Goal: Task Accomplishment & Management: Manage account settings

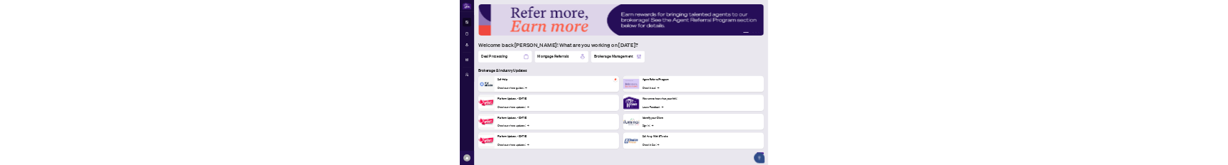
scroll to position [169, 0]
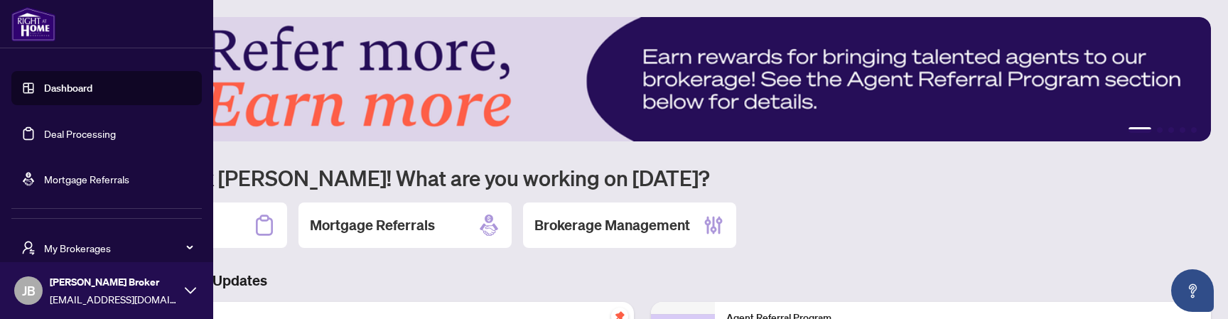
scroll to position [49, 0]
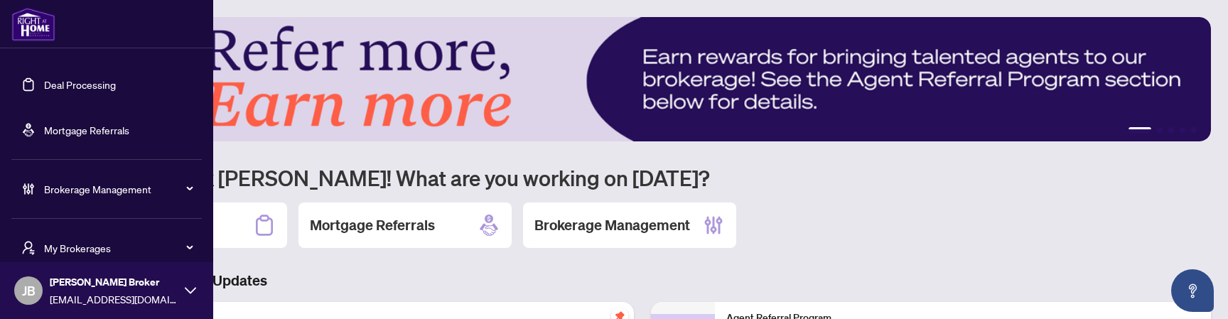
click at [144, 164] on span "My Brokerages" at bounding box center [118, 248] width 148 height 16
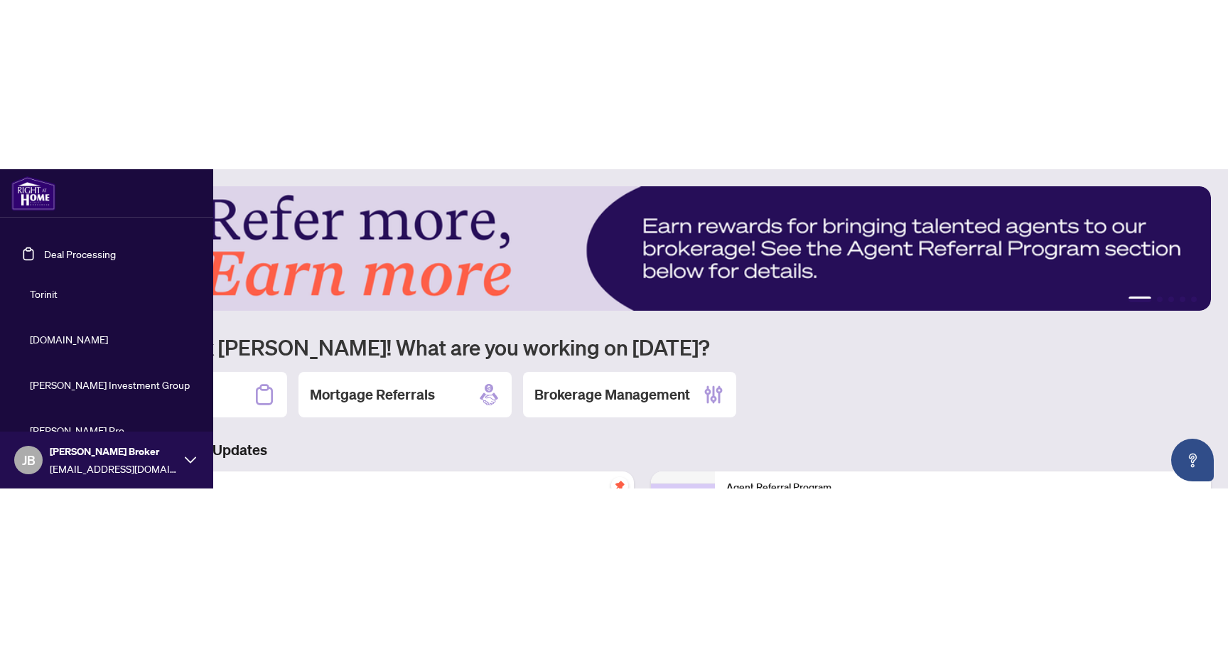
scroll to position [0, 0]
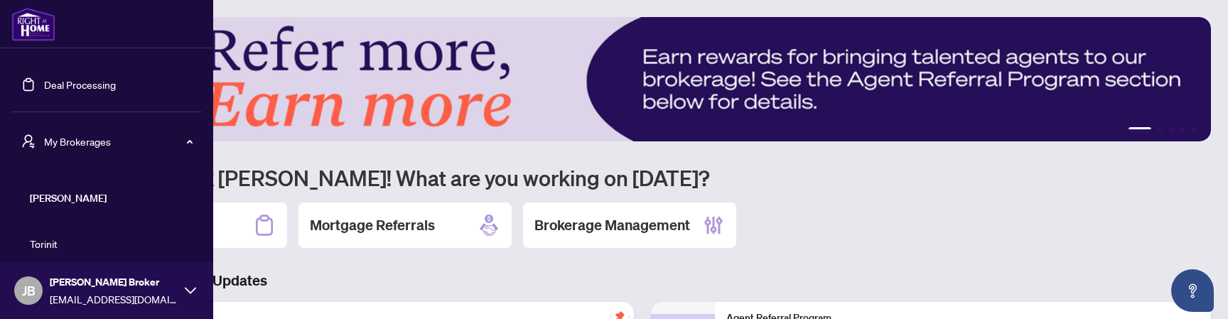
click at [97, 85] on link "Deal Processing" at bounding box center [80, 84] width 72 height 13
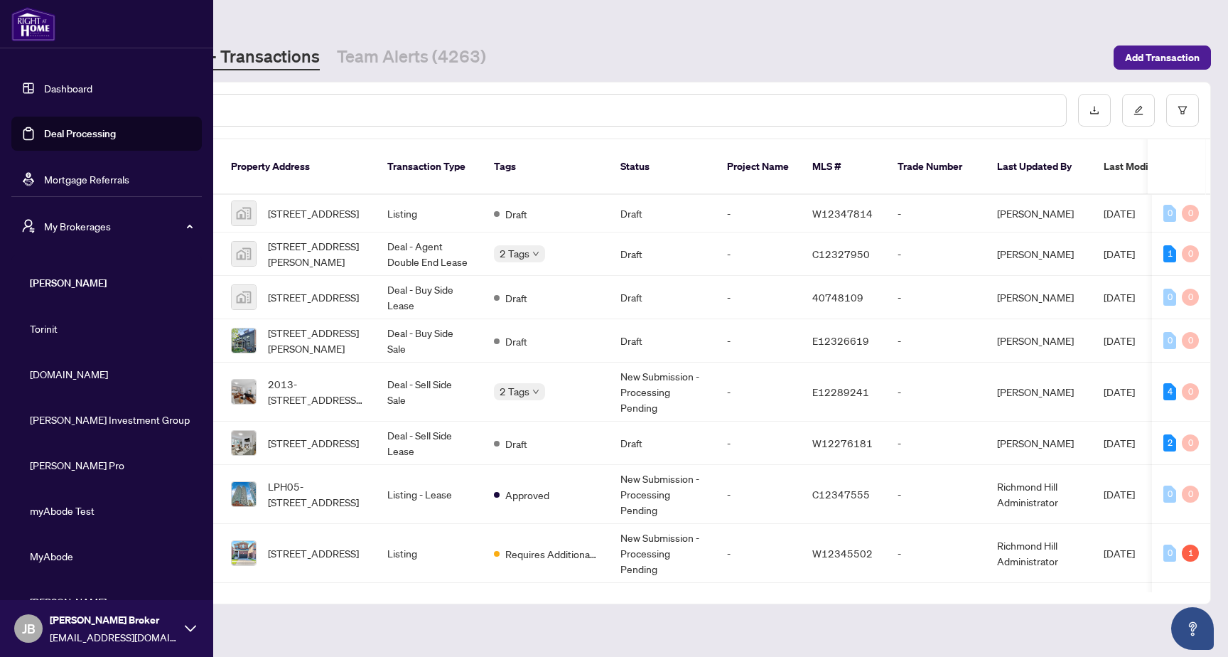
click at [174, 164] on span "My Brokerages" at bounding box center [118, 226] width 148 height 16
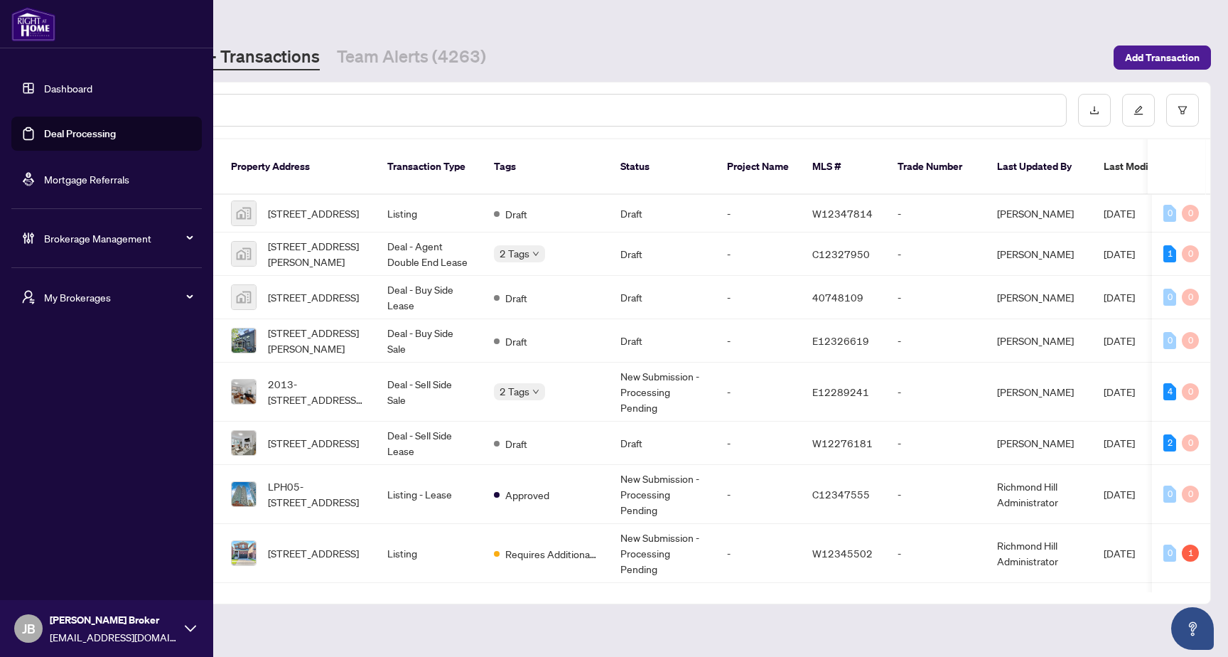
click at [165, 164] on span "Brokerage Management" at bounding box center [118, 238] width 148 height 16
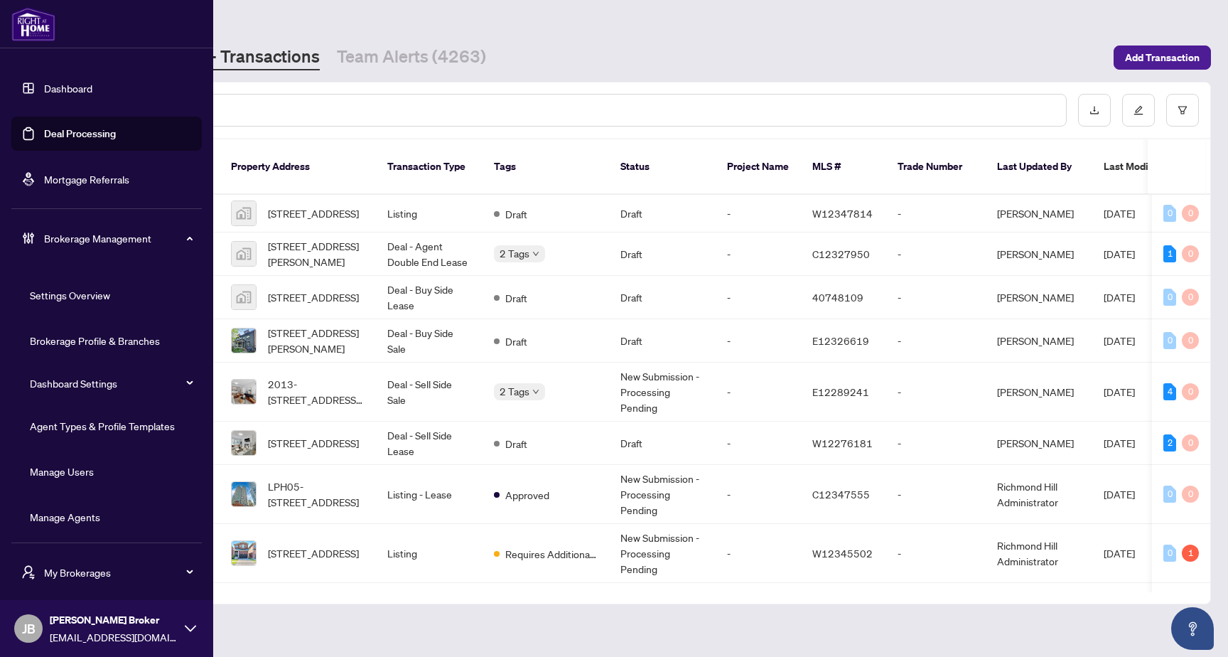
scroll to position [4, 0]
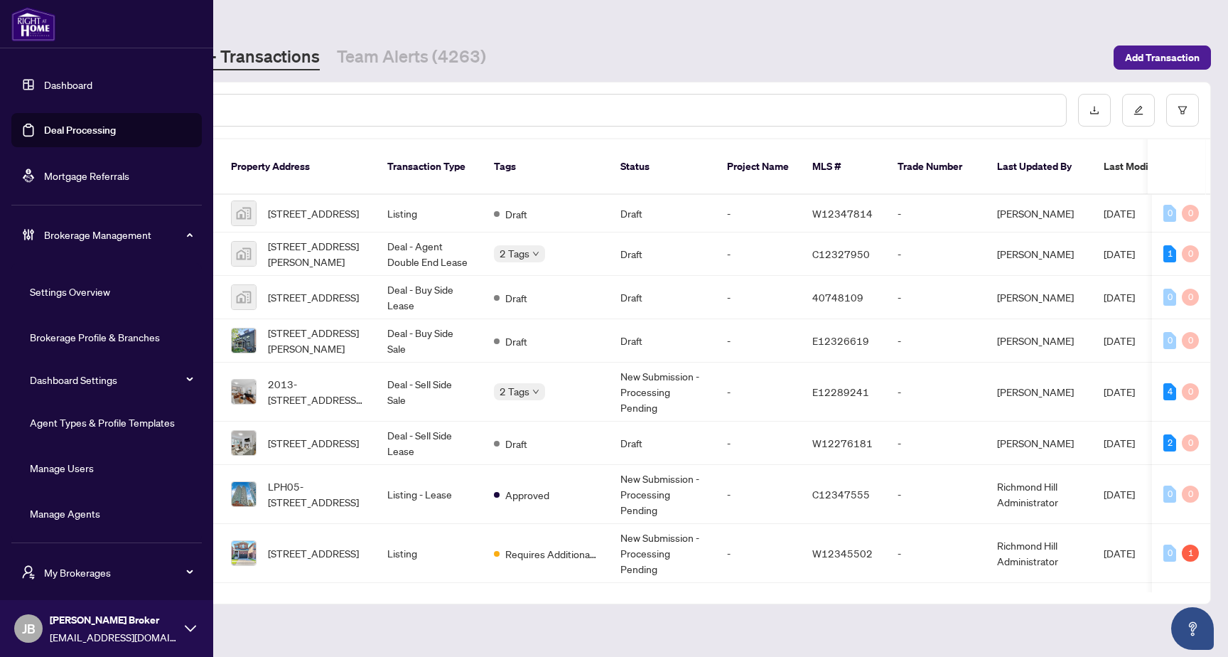
click at [100, 164] on link "Manage Agents" at bounding box center [65, 513] width 70 height 13
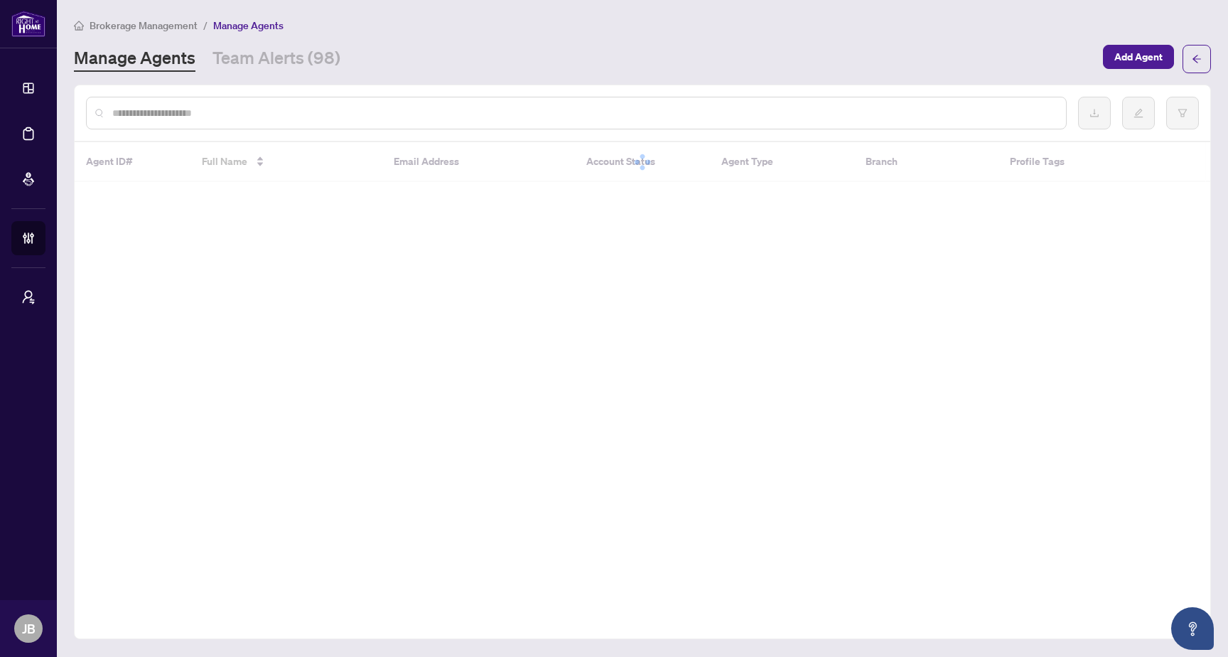
click at [479, 117] on input "text" at bounding box center [583, 113] width 942 height 16
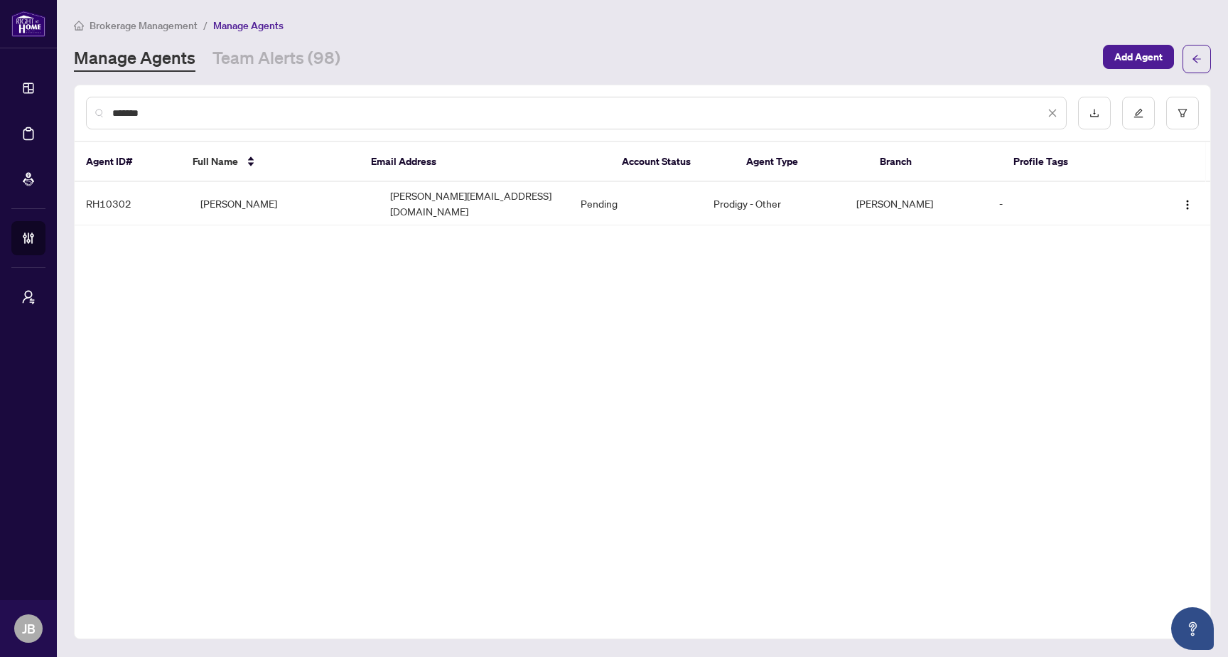
type input "*******"
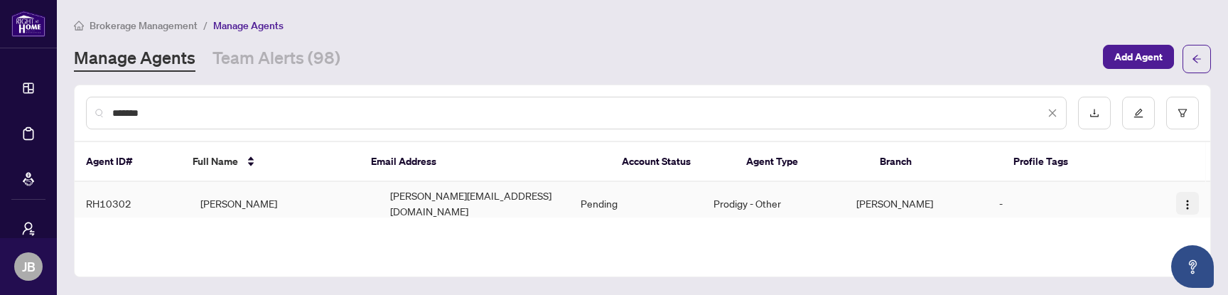
click at [1190, 164] on img "button" at bounding box center [1187, 204] width 11 height 11
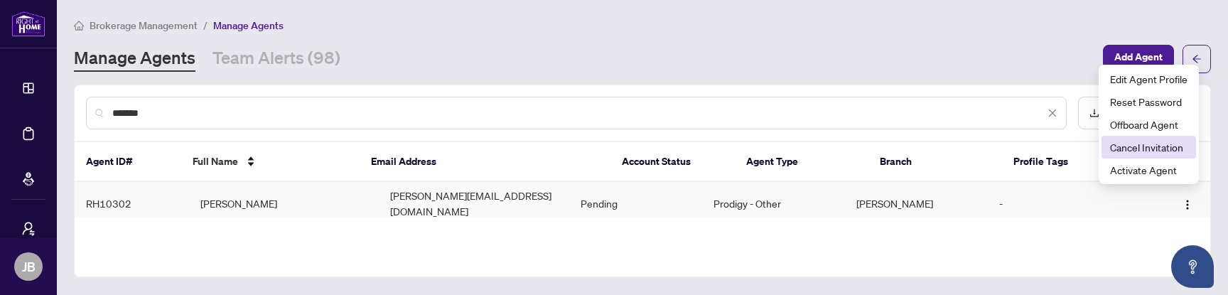
click at [1137, 145] on span "Cancel Invitation" at bounding box center [1148, 147] width 77 height 16
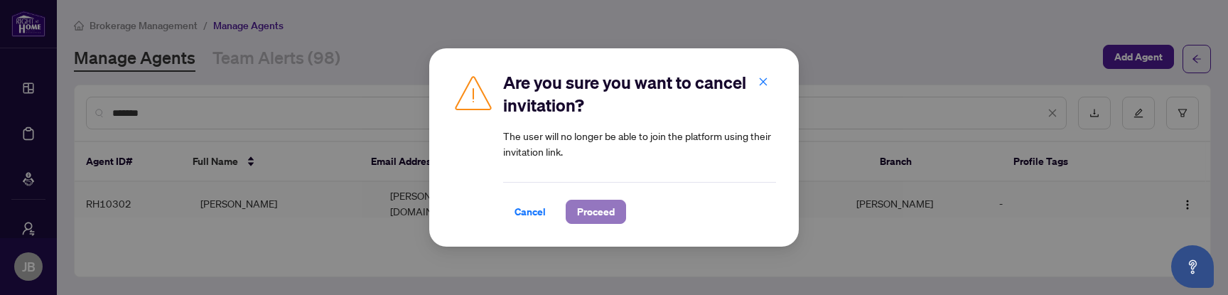
click at [590, 164] on span "Proceed" at bounding box center [596, 211] width 38 height 23
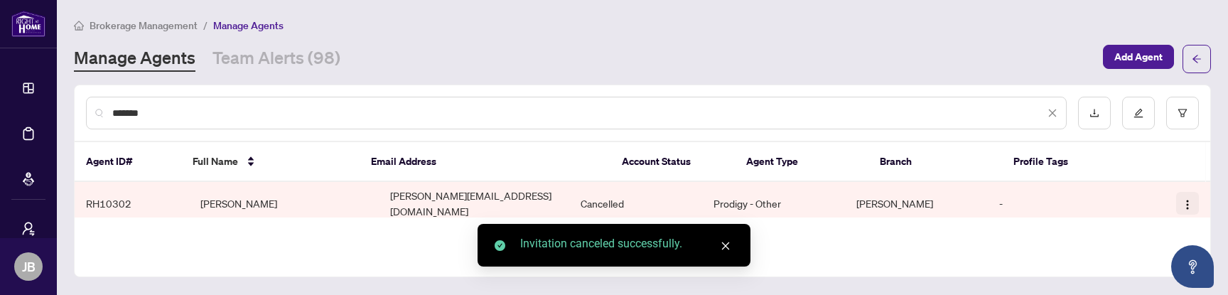
click at [1191, 164] on img "button" at bounding box center [1187, 204] width 11 height 11
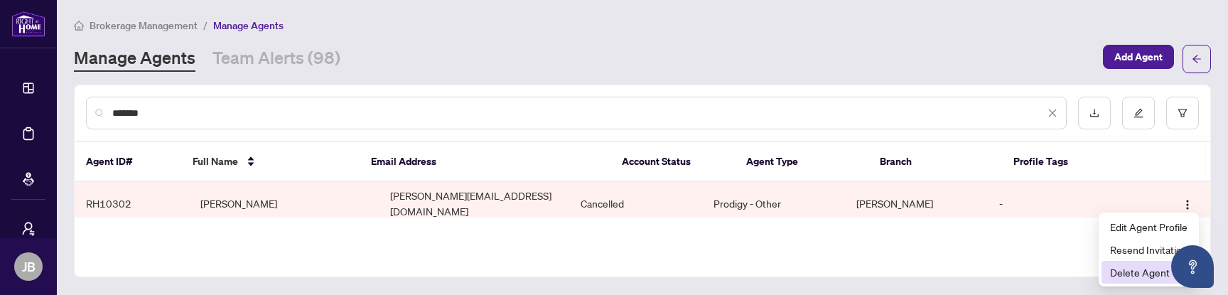
click at [1144, 164] on span "Delete Agent" at bounding box center [1148, 272] width 77 height 16
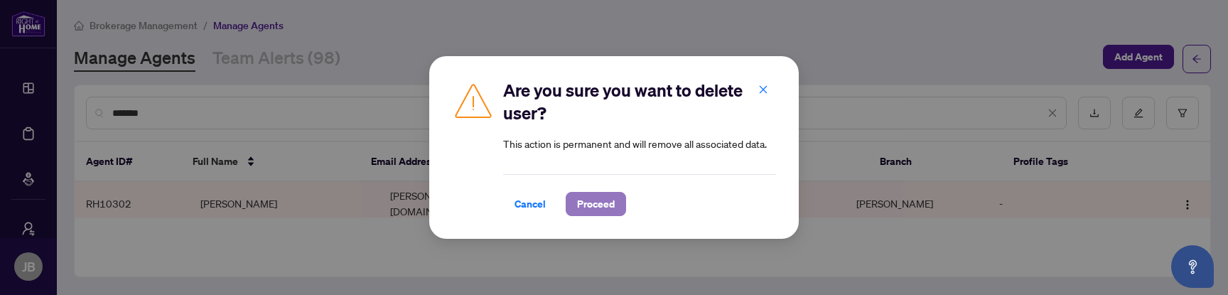
click at [597, 164] on span "Proceed" at bounding box center [596, 204] width 38 height 23
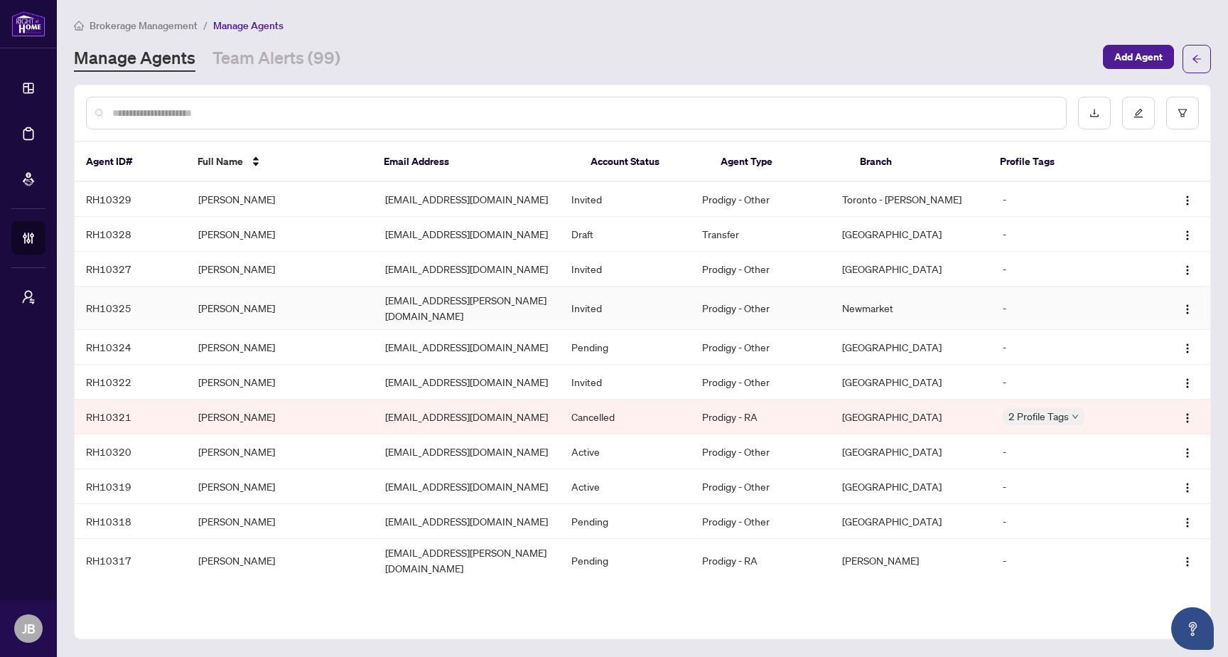
scroll to position [299, 0]
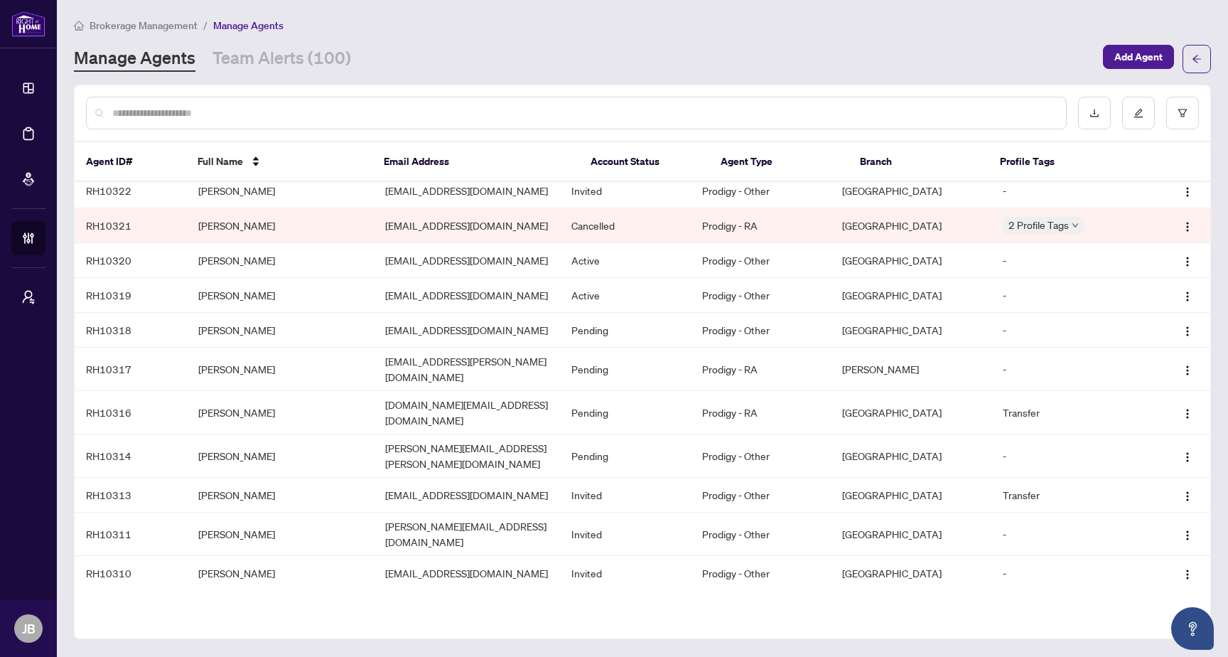
scroll to position [299, 0]
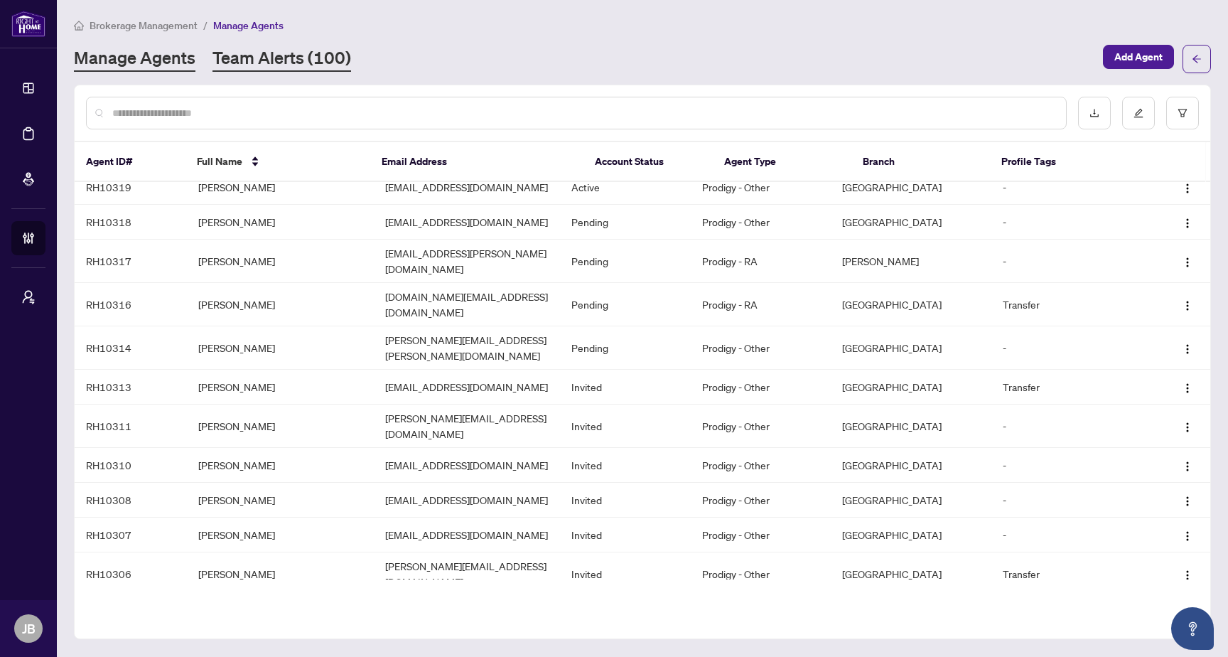
click at [282, 58] on link "Team Alerts (100)" at bounding box center [282, 59] width 139 height 26
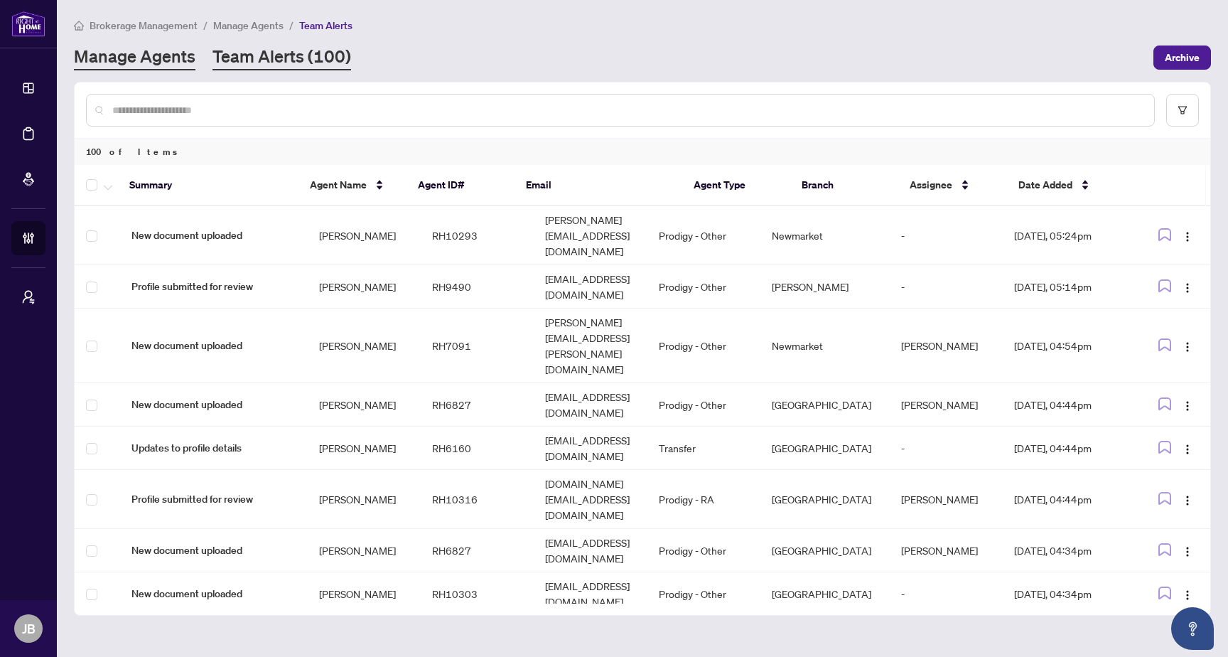
click at [149, 60] on link "Manage Agents" at bounding box center [135, 58] width 122 height 26
